Goal: Transaction & Acquisition: Subscribe to service/newsletter

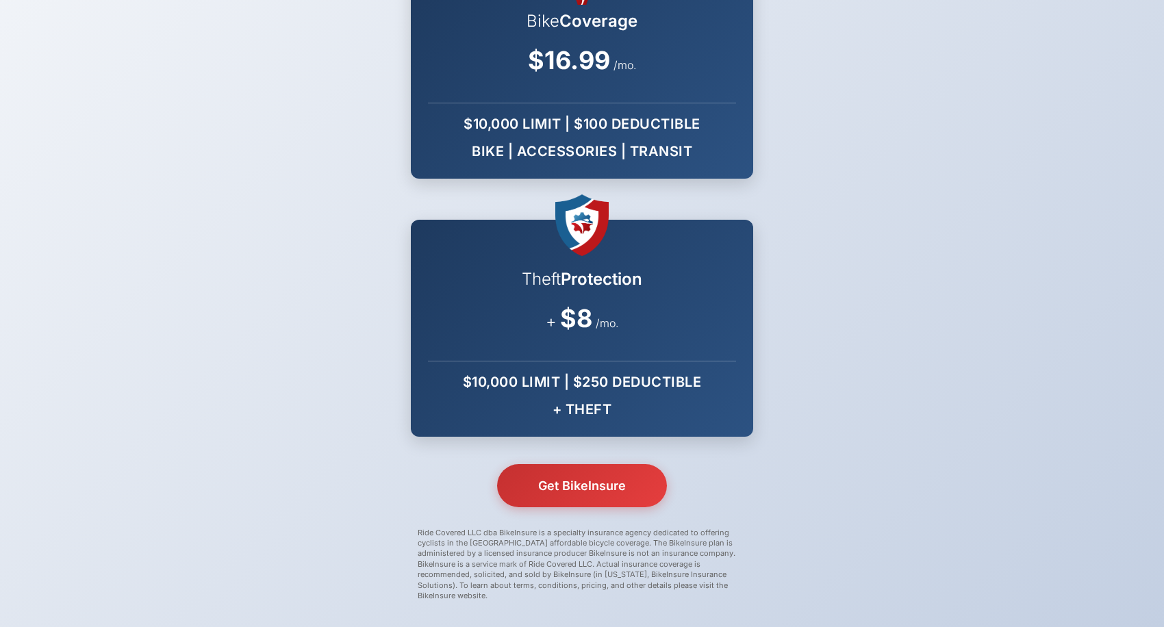
scroll to position [174, 0]
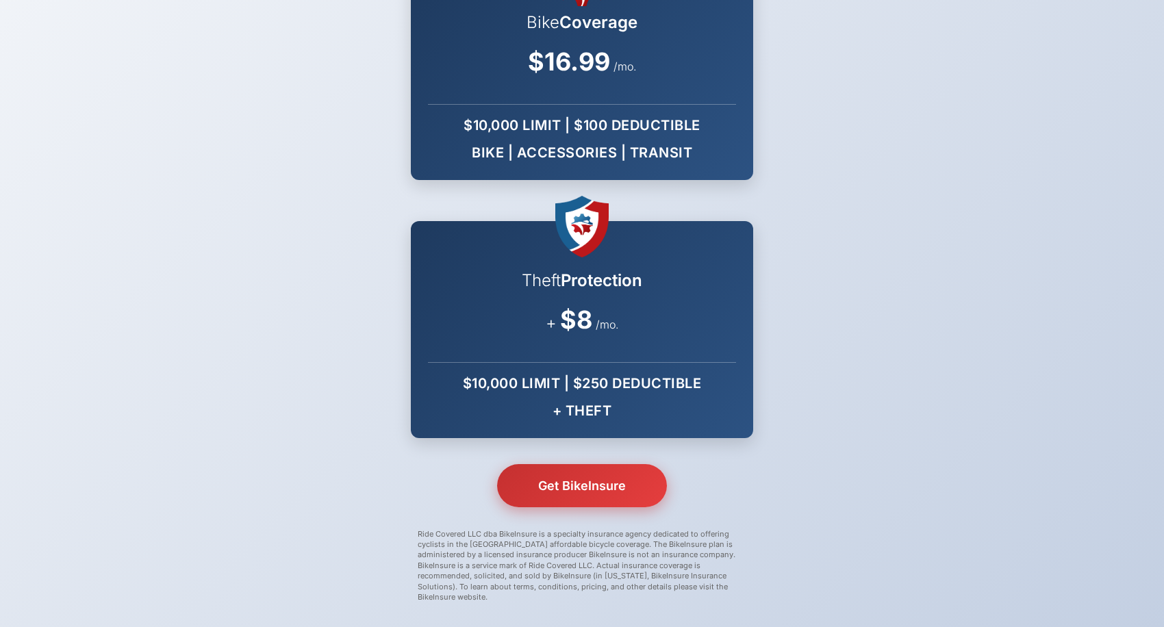
click at [596, 480] on button "Get BikeInsure" at bounding box center [582, 485] width 170 height 43
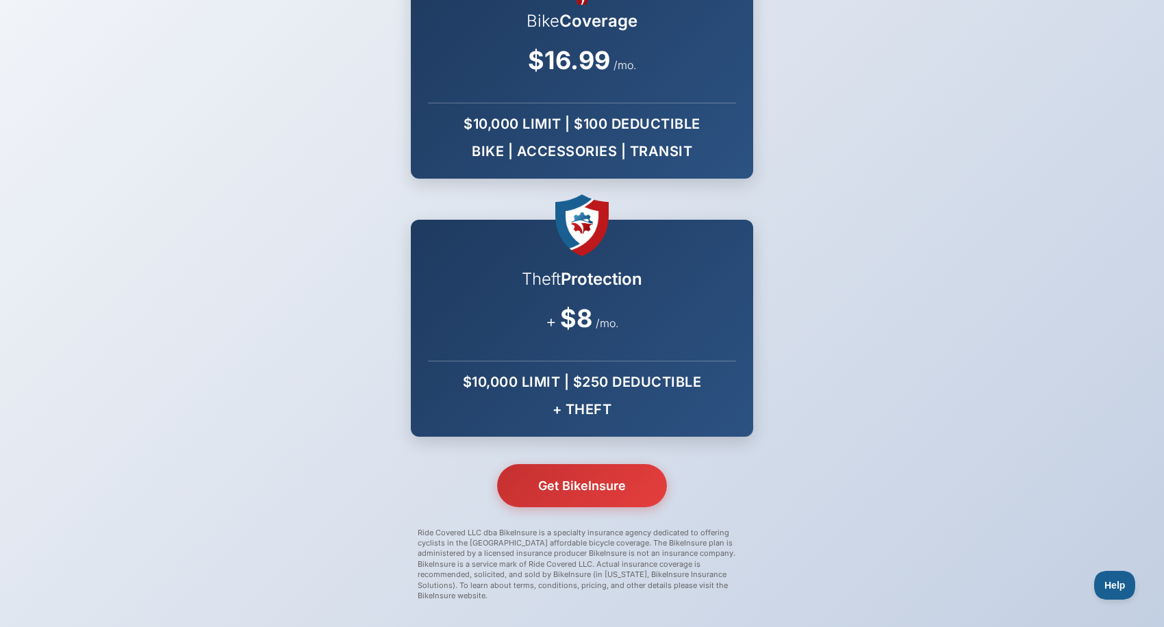
scroll to position [174, 0]
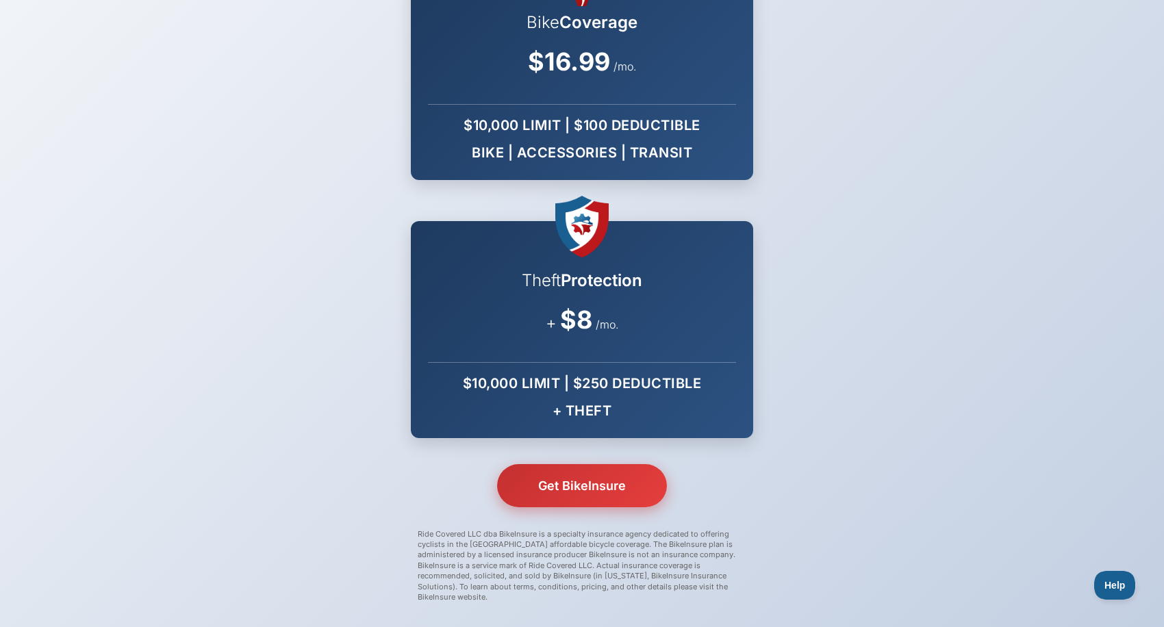
click at [606, 483] on button "Get BikeInsure" at bounding box center [582, 485] width 170 height 43
